Goal: Task Accomplishment & Management: Complete application form

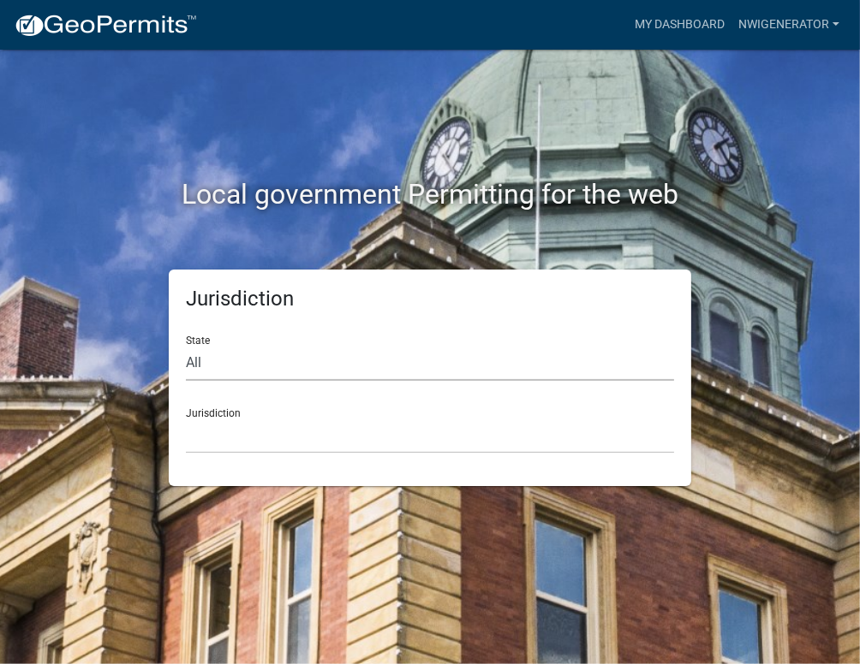
click at [198, 367] on select "All [US_STATE] [US_STATE] [US_STATE] [US_STATE] [US_STATE] [US_STATE] [US_STATE…" at bounding box center [430, 363] width 488 height 35
select select "[US_STATE]"
click at [186, 346] on select "All [US_STATE] [US_STATE] [US_STATE] [US_STATE] [US_STATE] [US_STATE] [US_STATE…" at bounding box center [430, 363] width 488 height 35
click at [224, 436] on select "City of [GEOGRAPHIC_DATA], [US_STATE] City of [GEOGRAPHIC_DATA], [US_STATE] Cit…" at bounding box center [430, 436] width 488 height 35
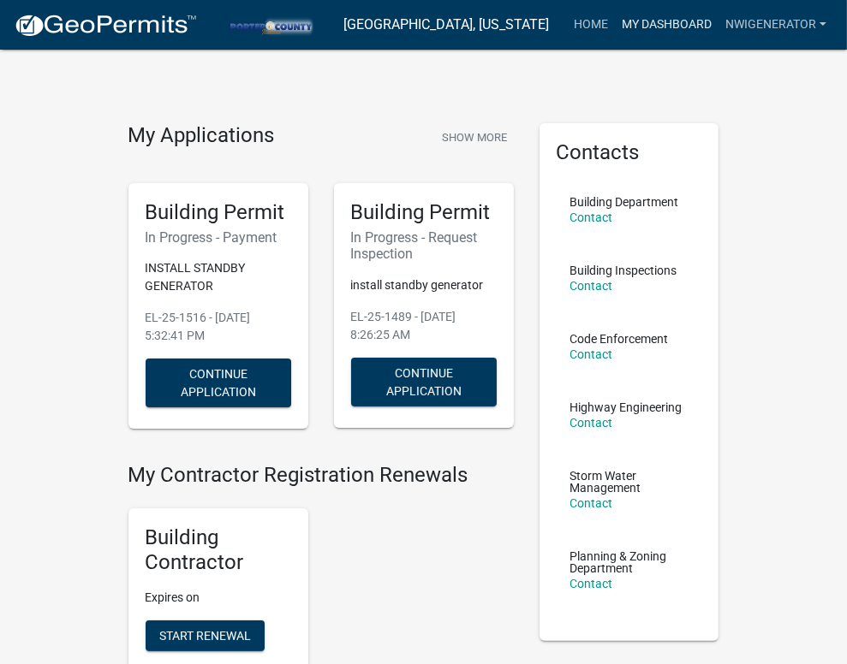
click at [652, 27] on link "My Dashboard" at bounding box center [667, 25] width 104 height 33
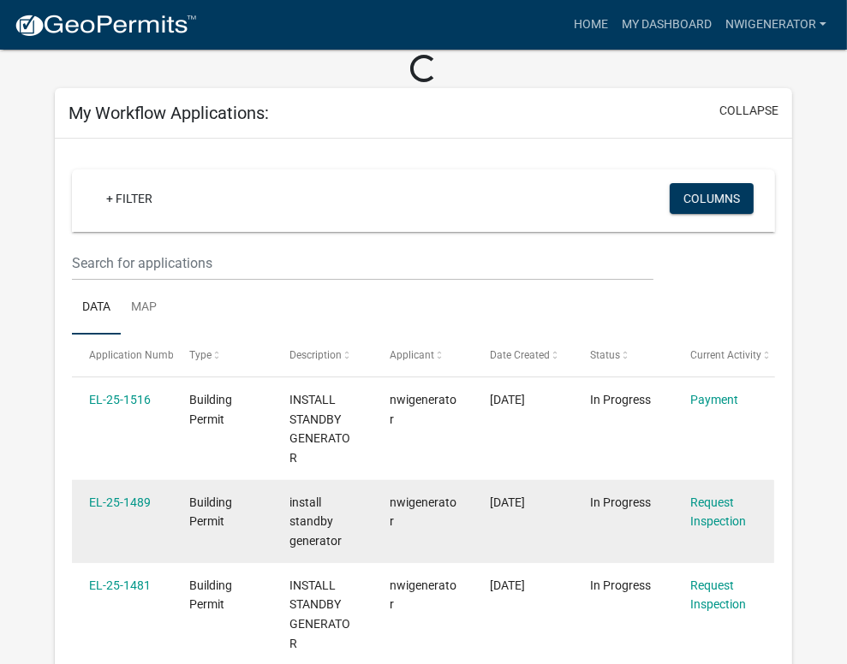
scroll to position [170, 0]
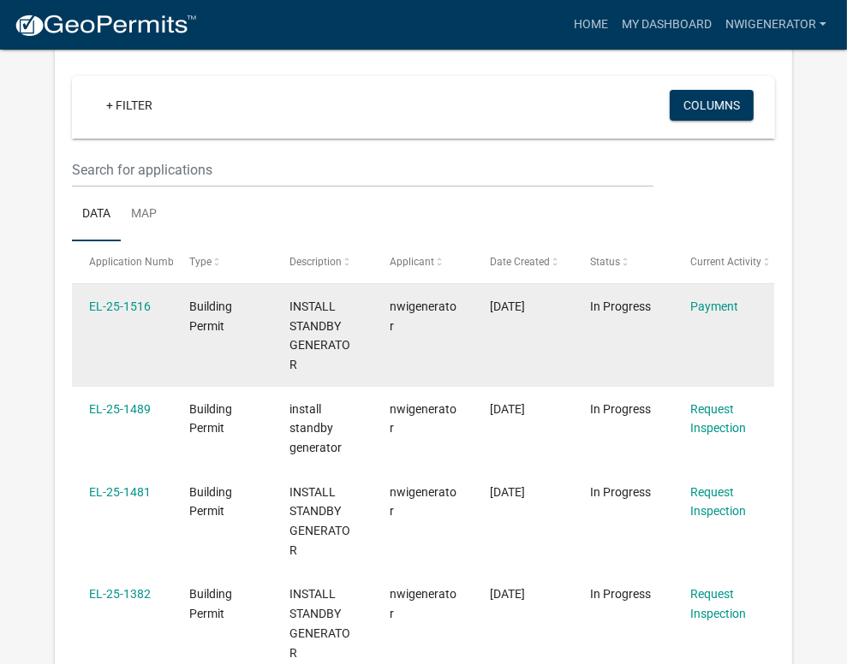
click at [430, 324] on div "nwigenerator" at bounding box center [424, 316] width 68 height 39
click at [115, 306] on link "EL-25-1516" at bounding box center [120, 307] width 62 height 14
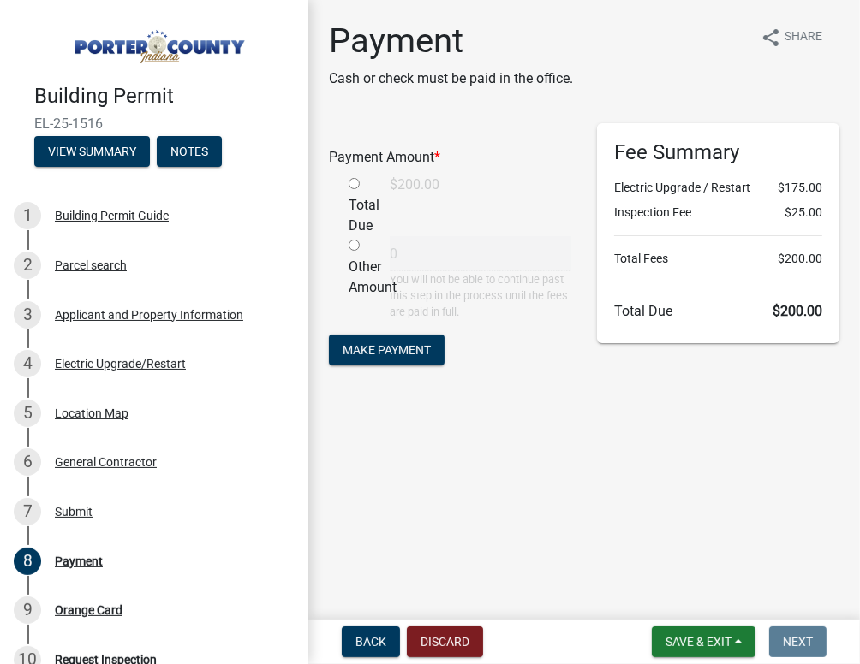
click at [358, 181] on input "radio" at bounding box center [353, 183] width 11 height 11
radio input "true"
type input "200"
click at [395, 336] on button "Make Payment" at bounding box center [387, 350] width 116 height 31
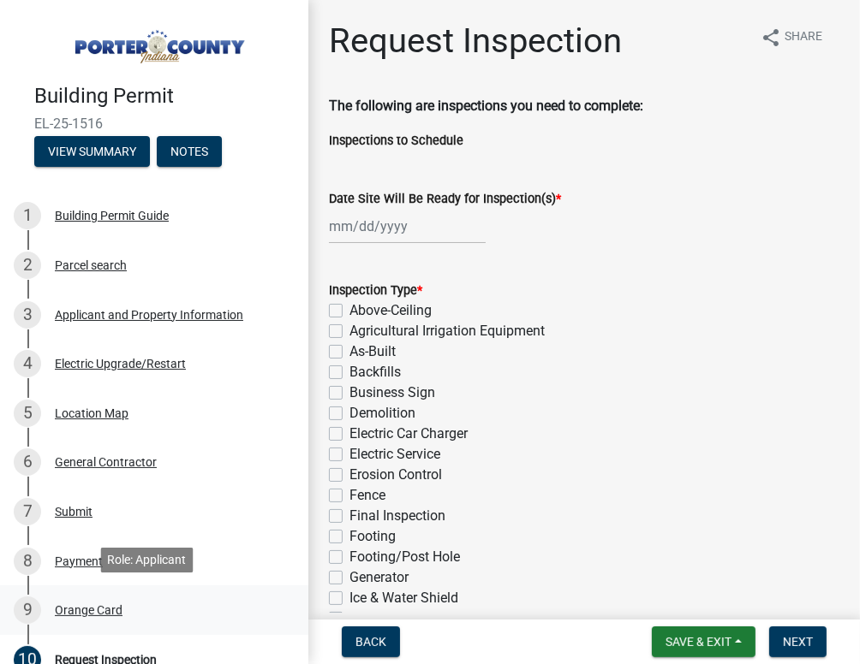
click at [75, 604] on div "Orange Card" at bounding box center [89, 610] width 68 height 12
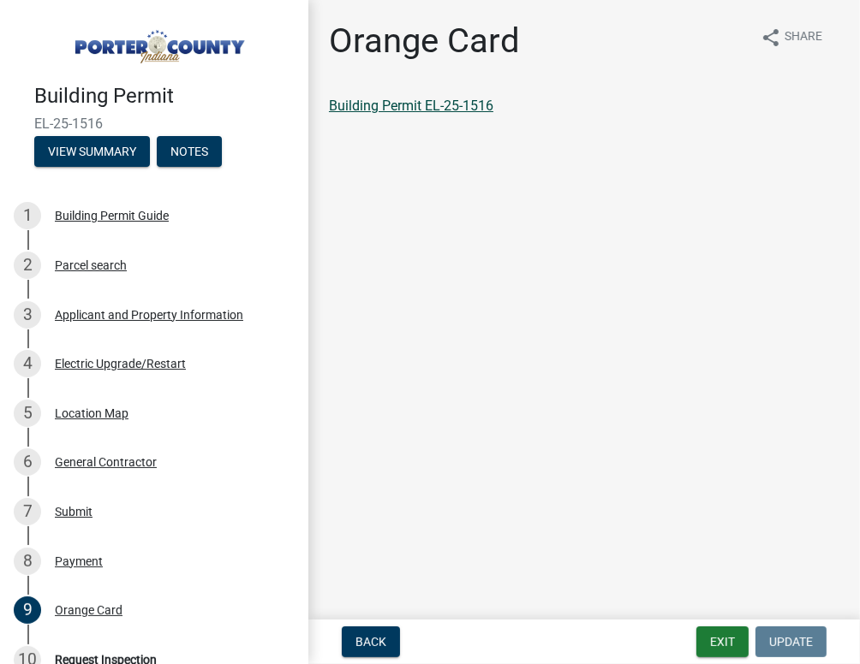
click at [411, 105] on link "Building Permit EL-25-1516" at bounding box center [411, 106] width 164 height 16
